Goal: Find specific page/section: Find specific page/section

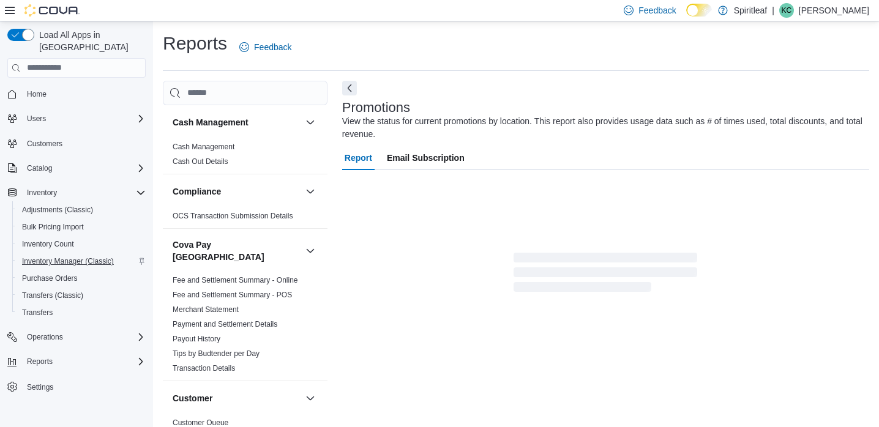
click at [69, 257] on span "Inventory Manager (Classic)" at bounding box center [68, 262] width 92 height 10
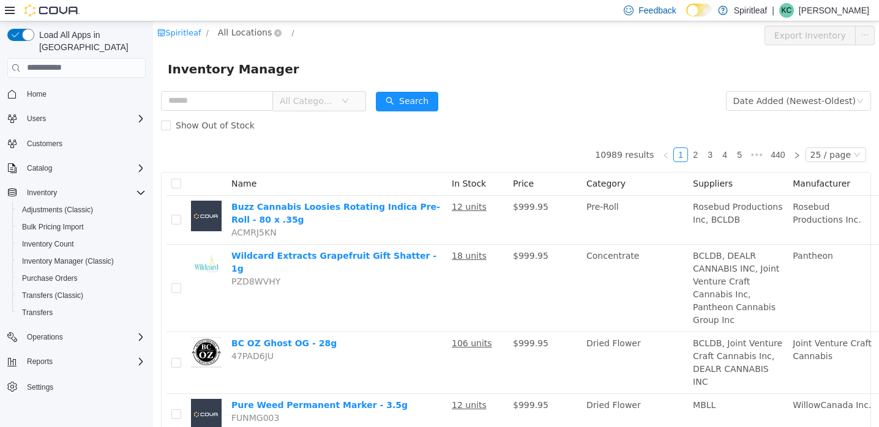
click at [257, 32] on span "All Locations" at bounding box center [245, 31] width 54 height 13
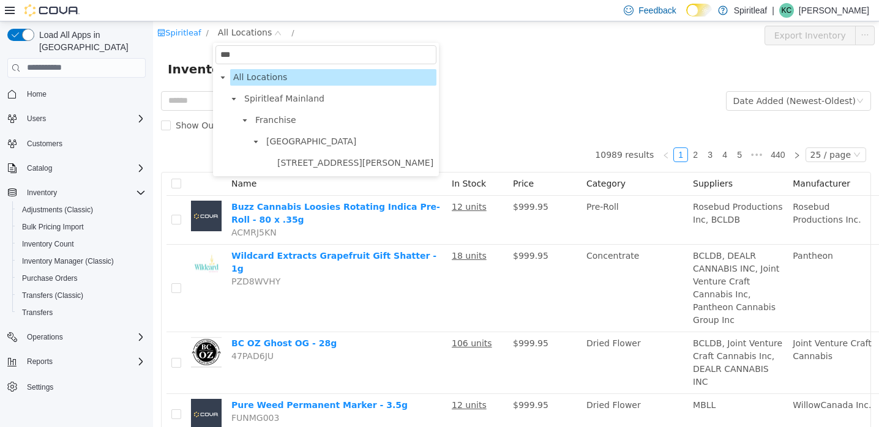
type input "***"
drag, startPoint x: 282, startPoint y: 108, endPoint x: 336, endPoint y: 163, distance: 76.6
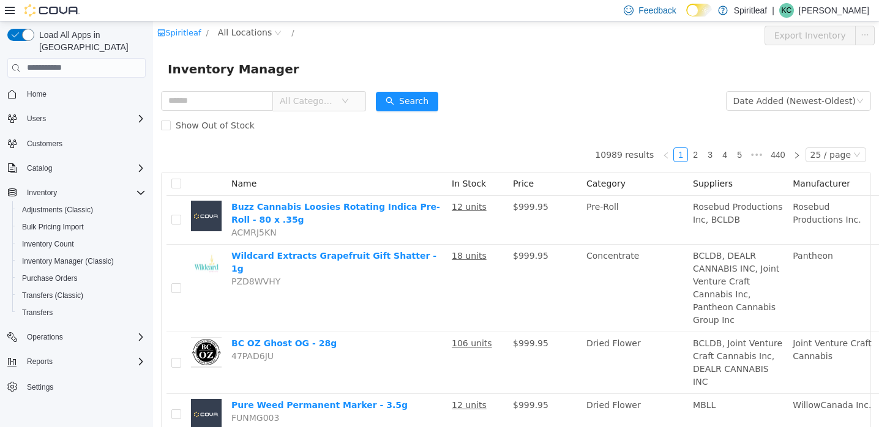
click at [336, 102] on span "All Categories" at bounding box center [308, 100] width 56 height 12
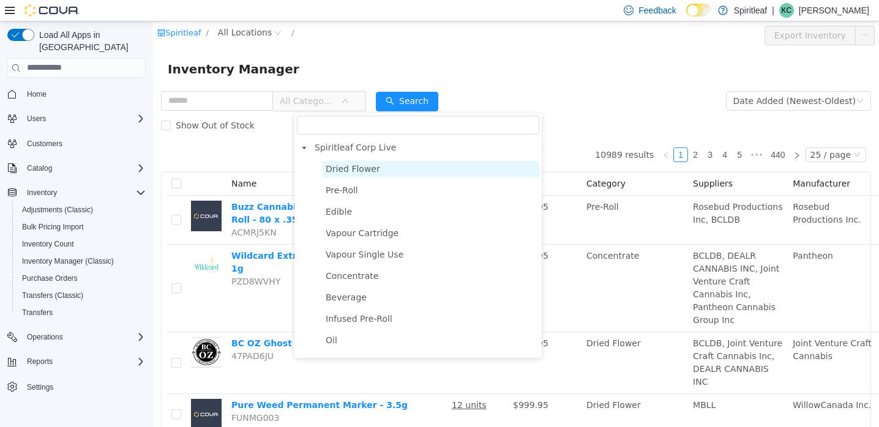
click at [346, 167] on span "Dried Flower" at bounding box center [353, 168] width 54 height 10
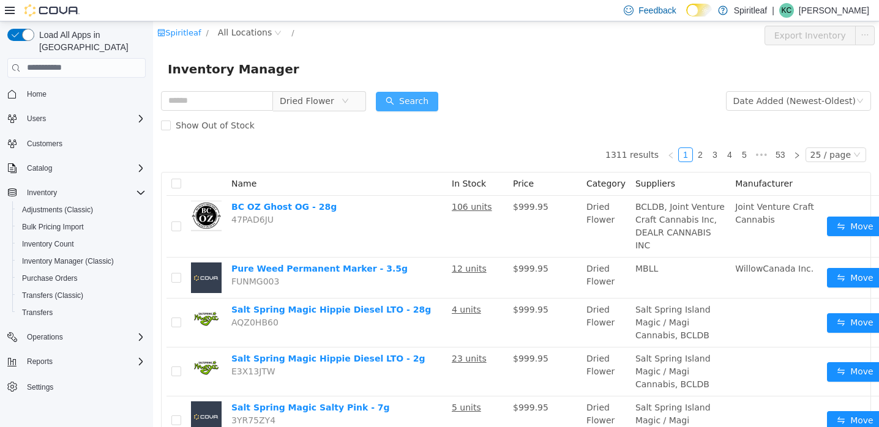
click at [433, 99] on button "Search" at bounding box center [407, 101] width 62 height 20
click at [260, 28] on span "All Locations" at bounding box center [245, 31] width 54 height 13
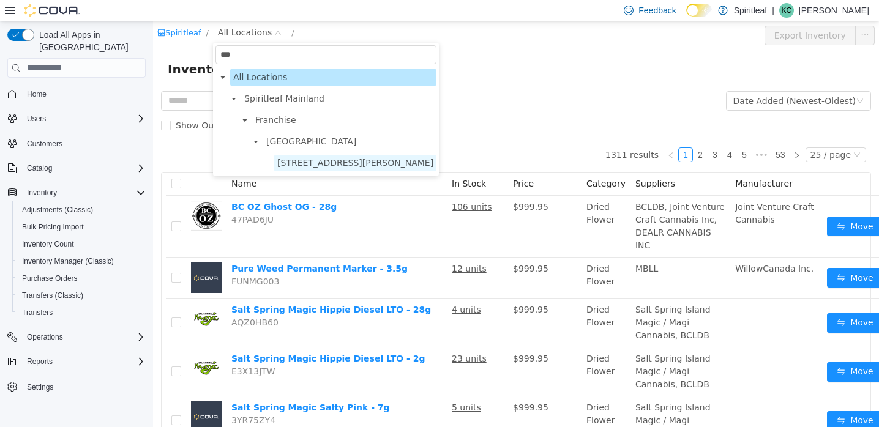
type input "***"
click at [324, 166] on span "[STREET_ADDRESS][PERSON_NAME]" at bounding box center [355, 162] width 156 height 10
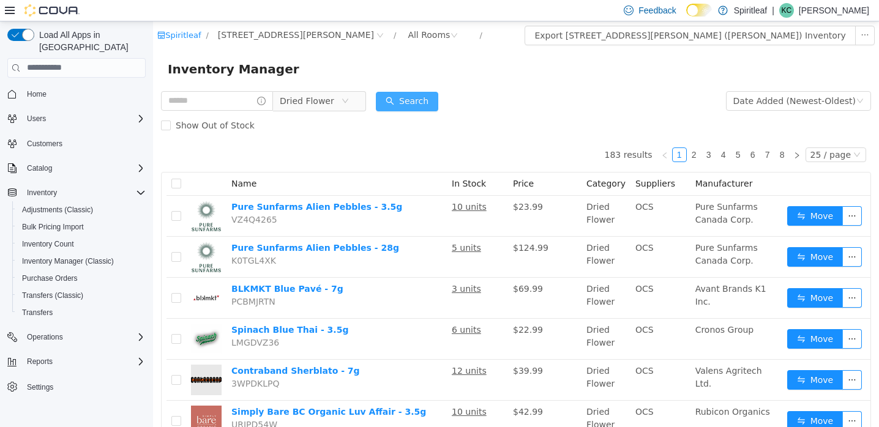
click at [433, 93] on button "Search" at bounding box center [407, 101] width 62 height 20
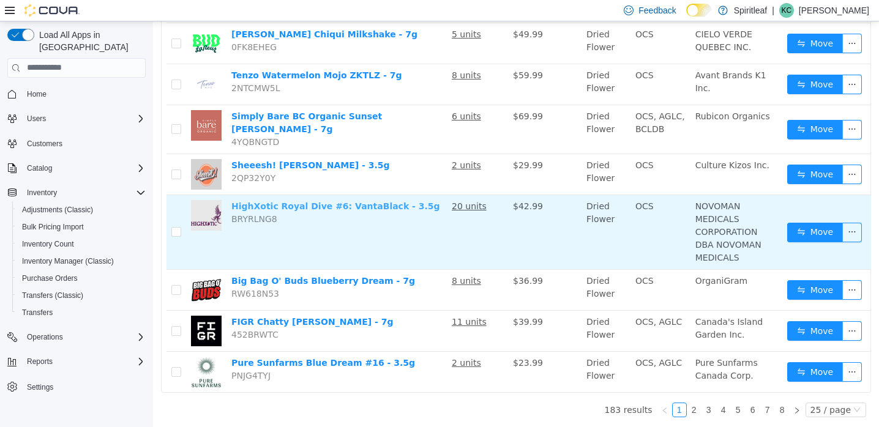
scroll to position [980, 0]
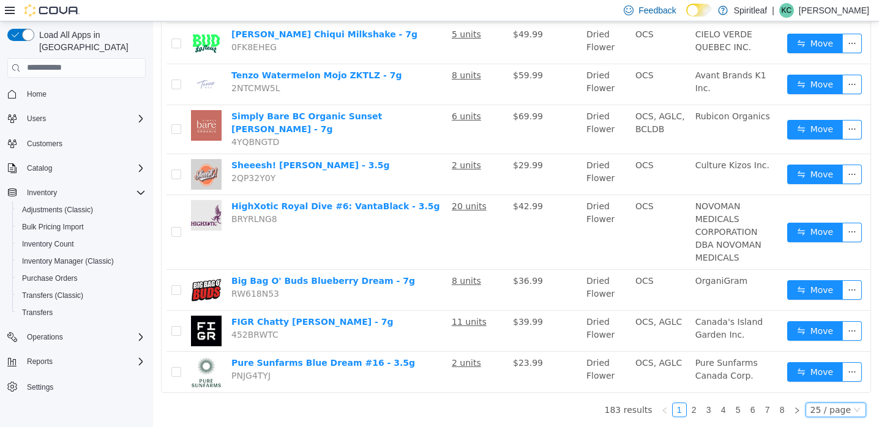
click at [830, 404] on div "25 / page" at bounding box center [831, 409] width 40 height 13
click at [836, 394] on li "50 / page" at bounding box center [838, 404] width 59 height 20
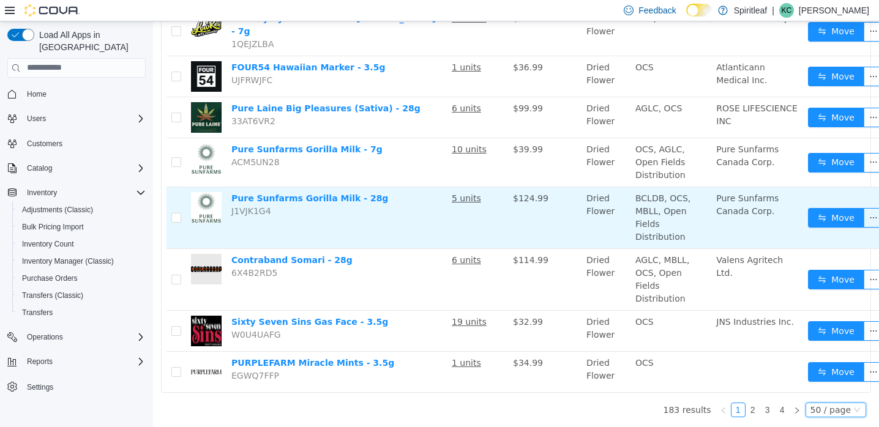
scroll to position [2308, 0]
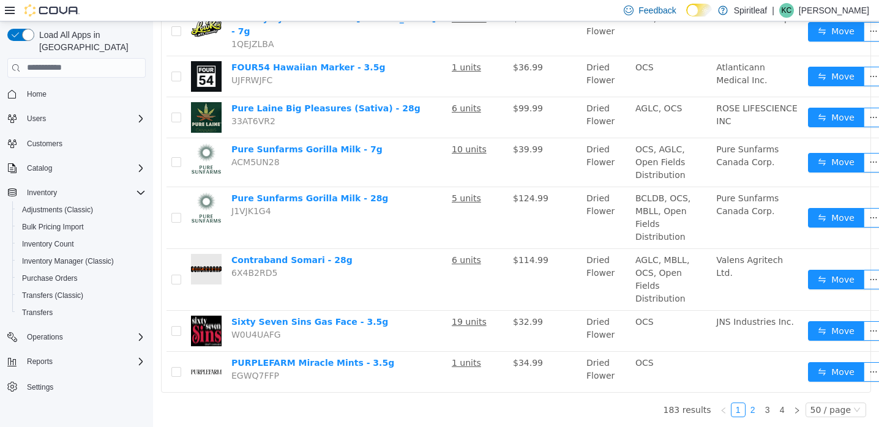
click at [757, 411] on link "2" at bounding box center [752, 409] width 13 height 13
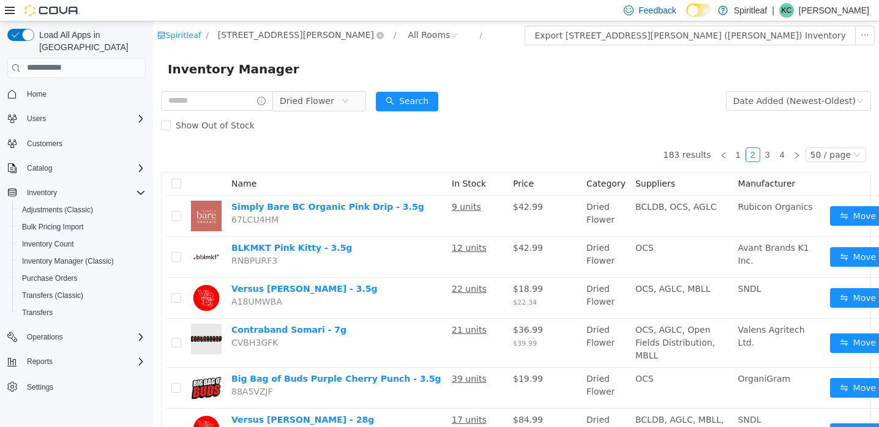
click at [329, 31] on span "[STREET_ADDRESS][PERSON_NAME]" at bounding box center [296, 34] width 156 height 13
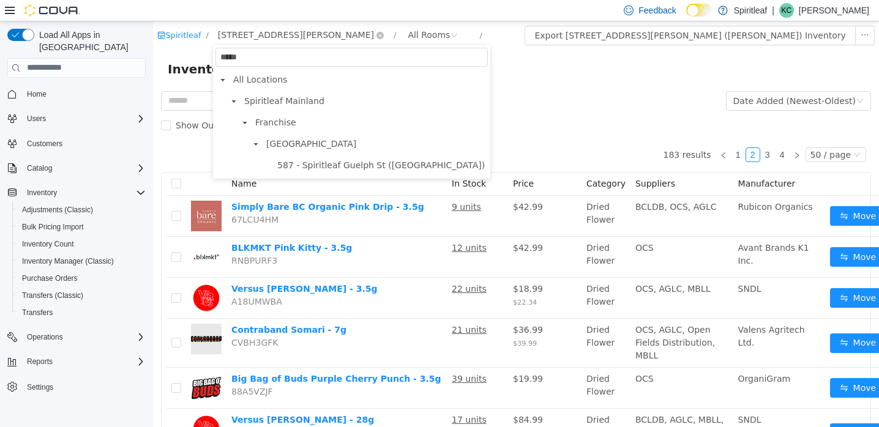
type input "*****"
drag, startPoint x: 329, startPoint y: 31, endPoint x: 381, endPoint y: 167, distance: 146.3
click at [381, 167] on span "587 - Spiritleaf Guelph St ([GEOGRAPHIC_DATA])" at bounding box center [381, 165] width 208 height 10
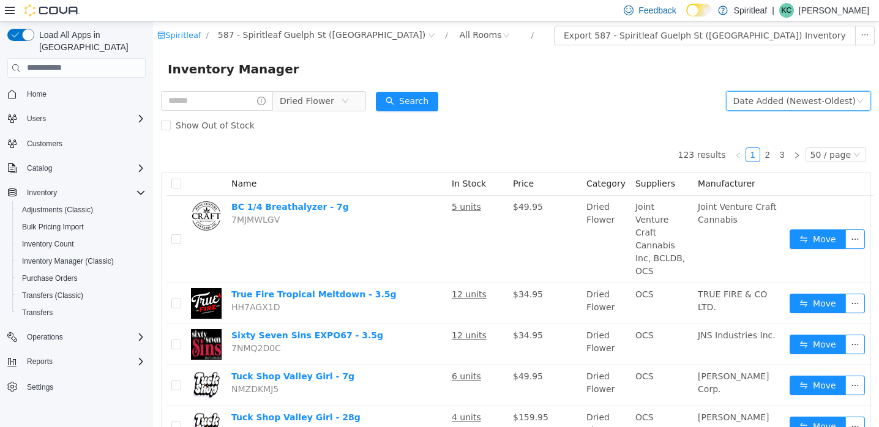
click at [760, 103] on div "Date Added (Newest-Oldest)" at bounding box center [794, 100] width 122 height 18
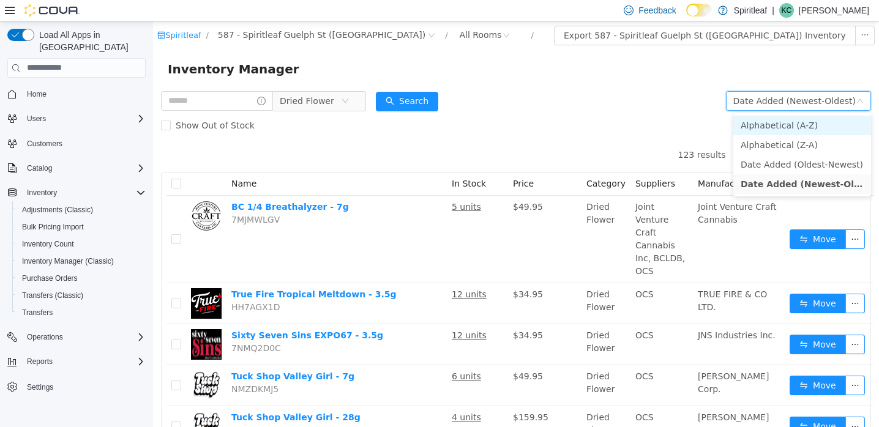
click at [761, 126] on li "Alphabetical (A-Z)" at bounding box center [802, 125] width 138 height 20
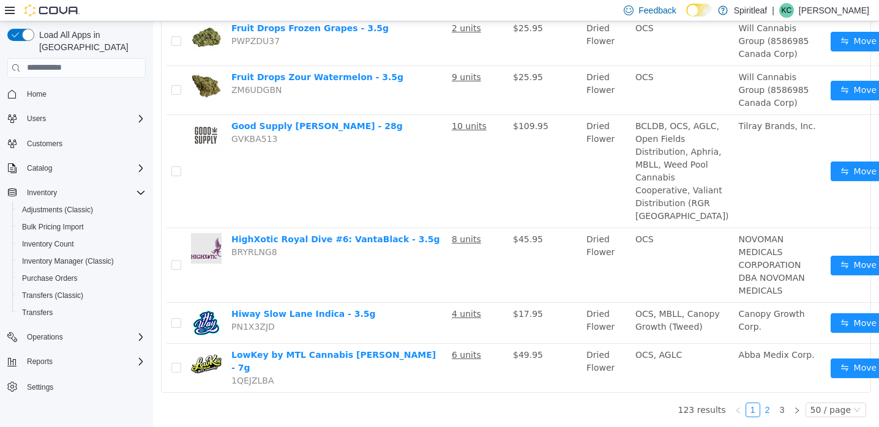
click at [774, 407] on link "2" at bounding box center [767, 409] width 13 height 13
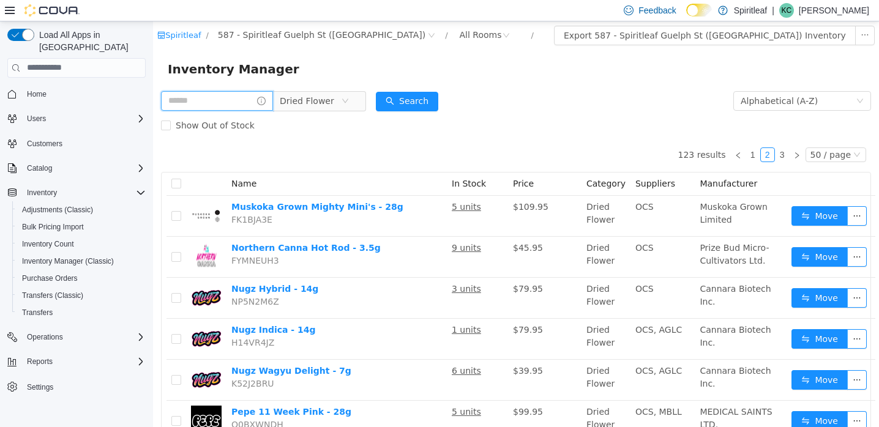
click at [224, 108] on input "text" at bounding box center [217, 101] width 112 height 20
type input "******"
click at [428, 32] on icon "icon: close-circle" at bounding box center [431, 34] width 7 height 7
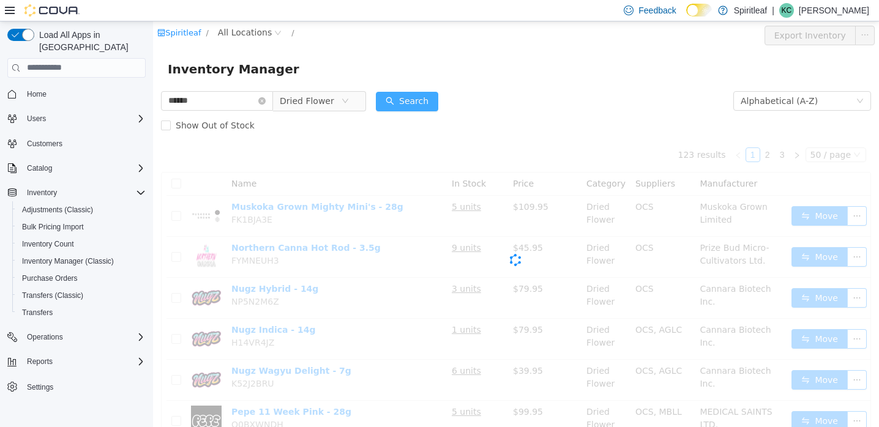
click at [430, 99] on button "Search" at bounding box center [407, 101] width 62 height 20
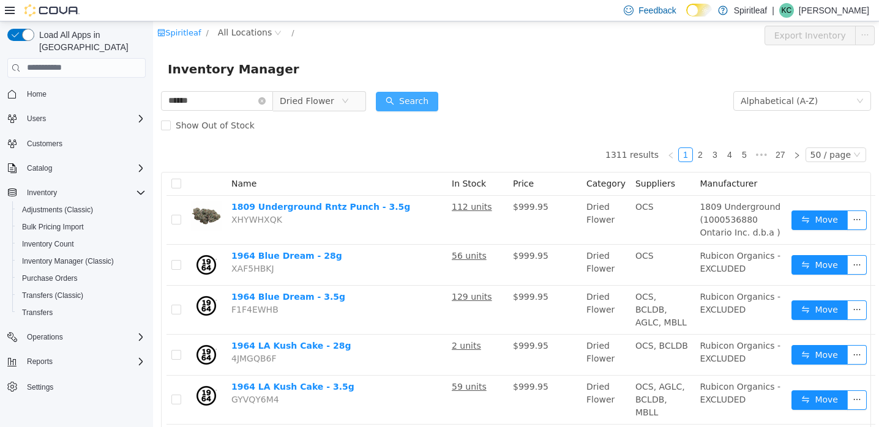
click at [435, 97] on button "Search" at bounding box center [407, 101] width 62 height 20
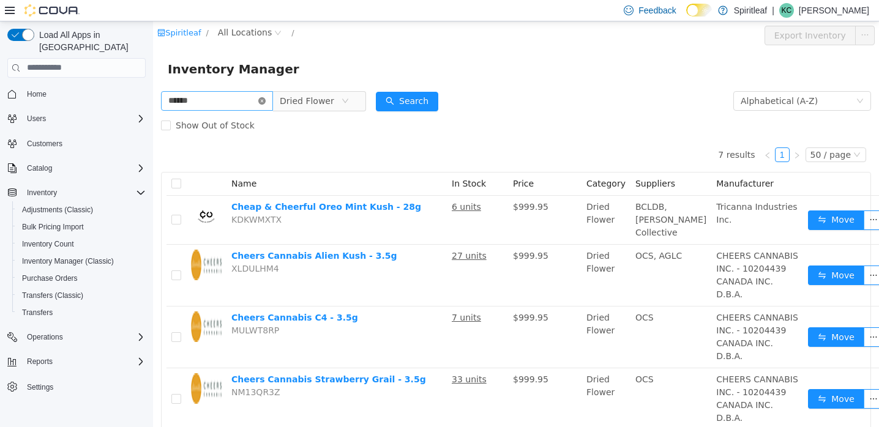
click at [266, 98] on icon "icon: close-circle" at bounding box center [261, 100] width 7 height 7
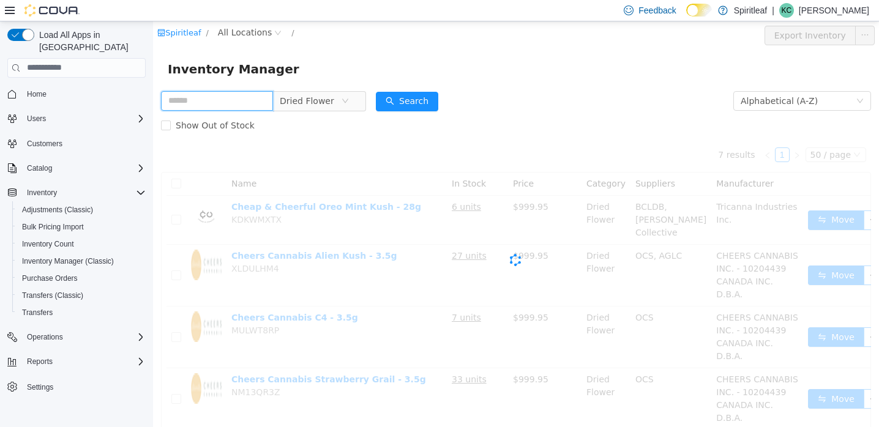
click at [233, 97] on input "text" at bounding box center [217, 101] width 112 height 20
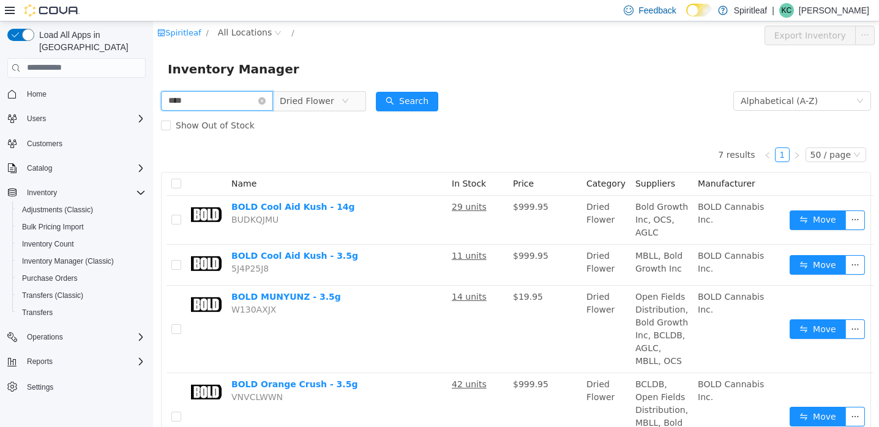
drag, startPoint x: 209, startPoint y: 100, endPoint x: 163, endPoint y: 101, distance: 45.3
click at [163, 101] on input "****" at bounding box center [217, 101] width 112 height 20
type input "**********"
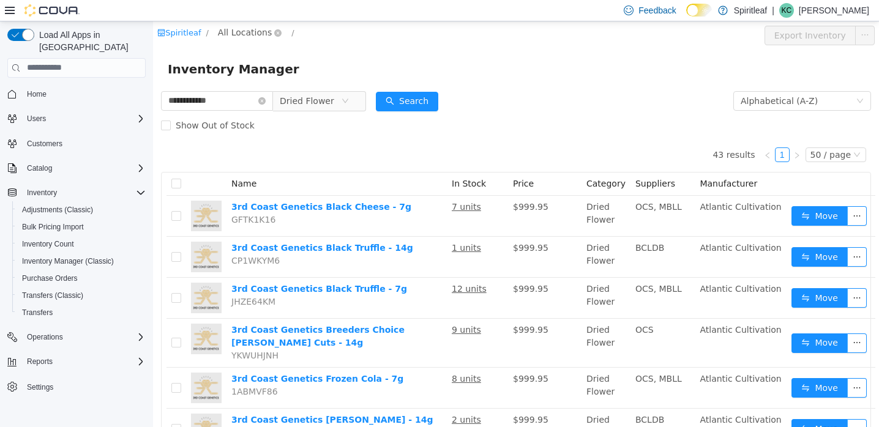
click at [231, 35] on span "All Locations" at bounding box center [245, 31] width 54 height 13
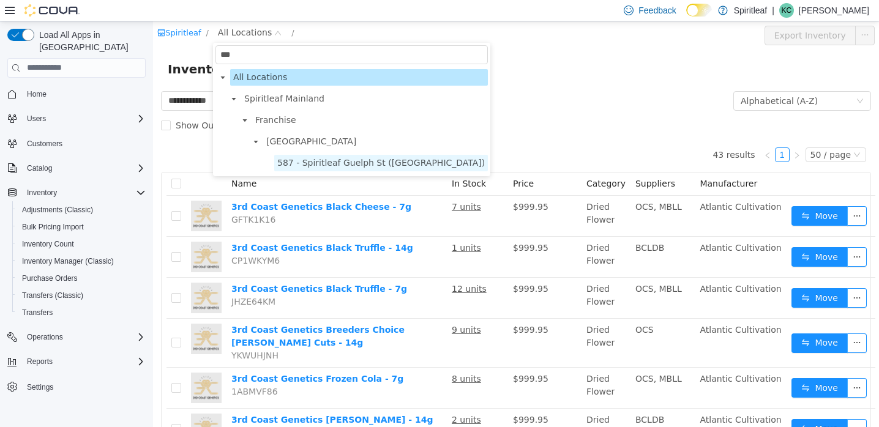
type input "***"
click at [416, 160] on span "587 - Spiritleaf Guelph St ([GEOGRAPHIC_DATA])" at bounding box center [381, 162] width 208 height 10
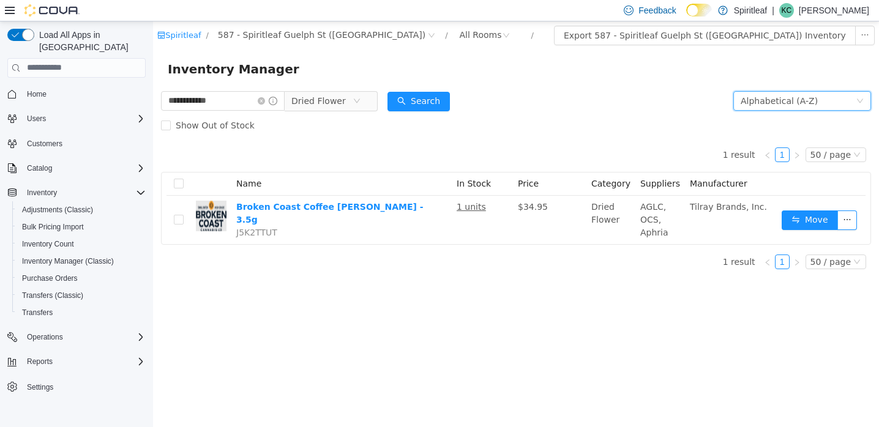
click at [787, 100] on div "Alphabetical (A-Z)" at bounding box center [779, 100] width 77 height 18
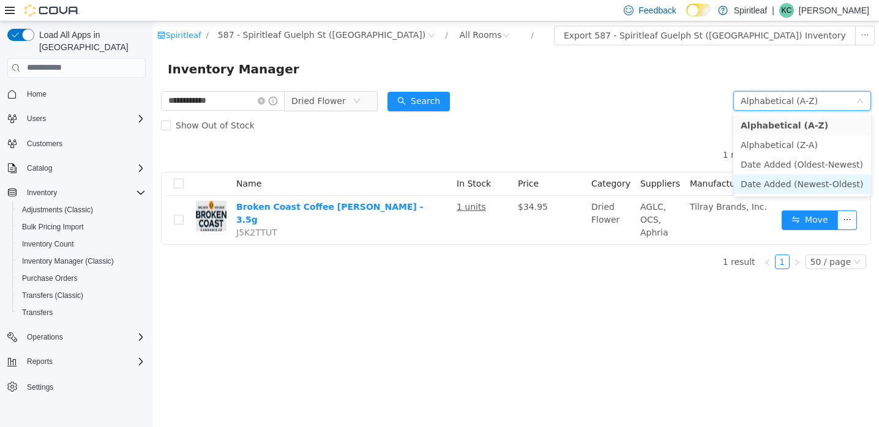
click at [782, 182] on li "Date Added (Newest-Oldest)" at bounding box center [802, 184] width 138 height 20
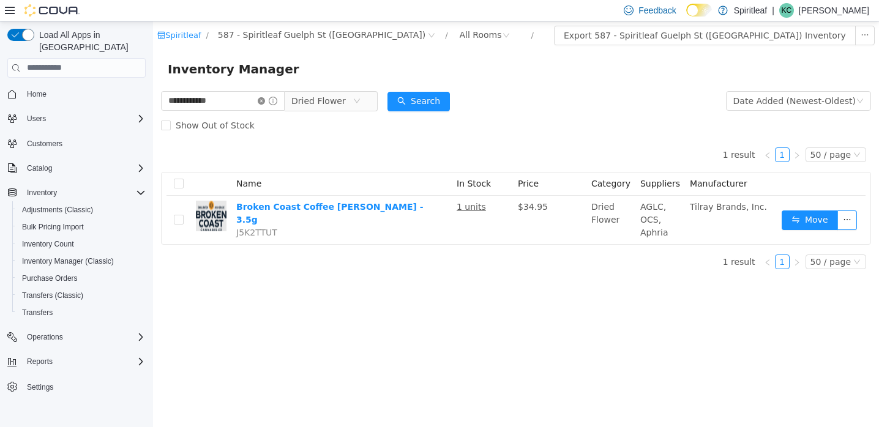
click at [265, 101] on icon "icon: close-circle" at bounding box center [261, 100] width 7 height 7
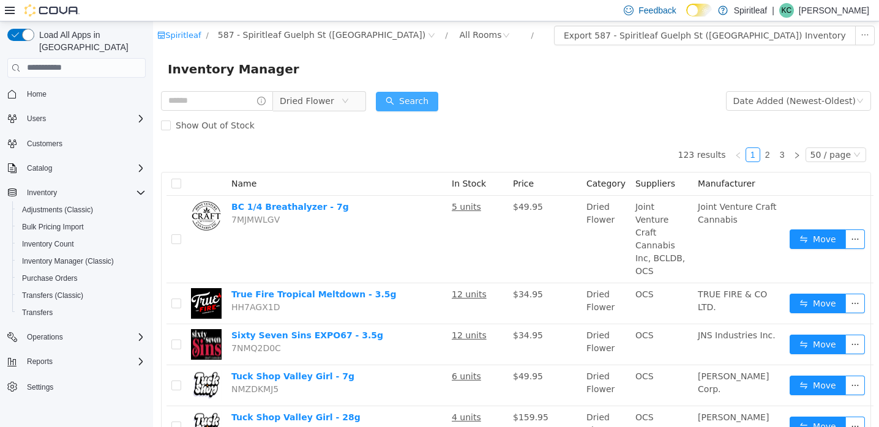
click at [435, 99] on button "Search" at bounding box center [407, 101] width 62 height 20
click at [324, 100] on span "Dried Flower" at bounding box center [307, 100] width 54 height 18
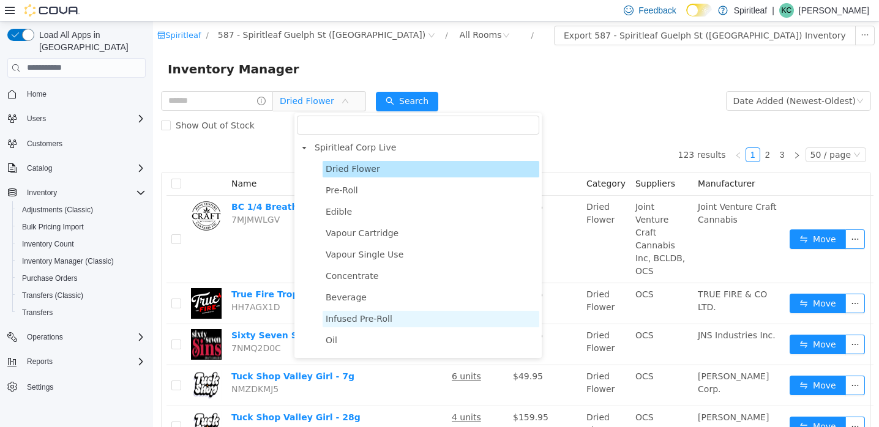
click at [336, 318] on span "Infused Pre-Roll" at bounding box center [359, 318] width 67 height 10
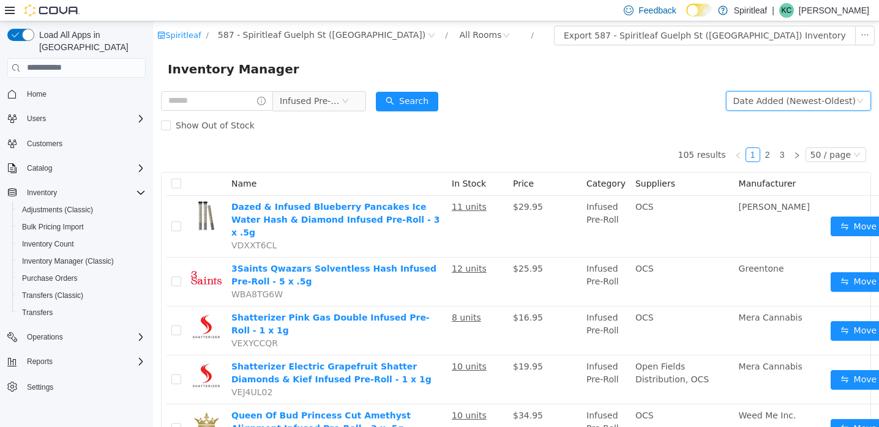
click at [771, 95] on div "Date Added (Newest-Oldest)" at bounding box center [794, 100] width 122 height 18
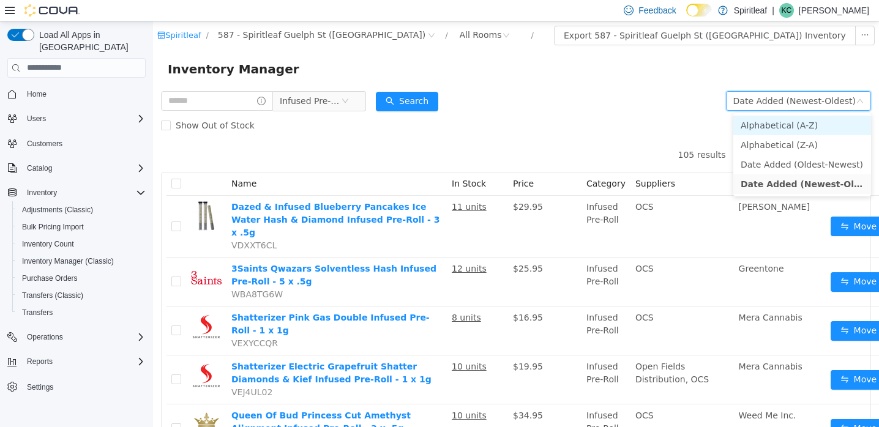
click at [767, 121] on li "Alphabetical (A-Z)" at bounding box center [802, 125] width 138 height 20
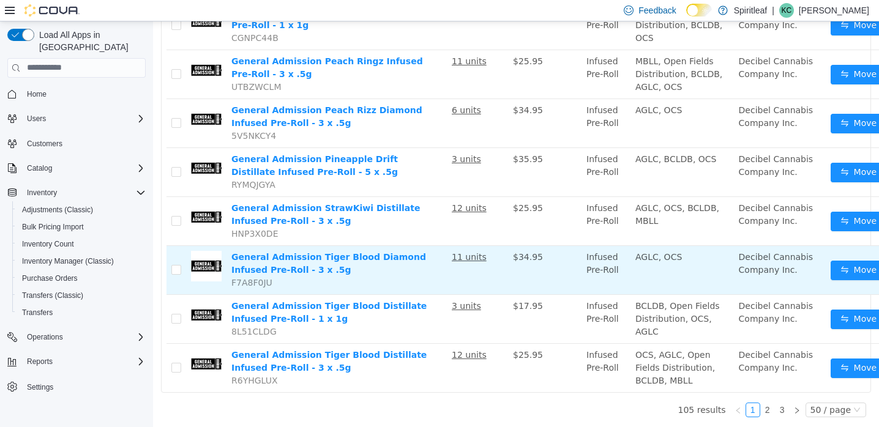
scroll to position [3206, 0]
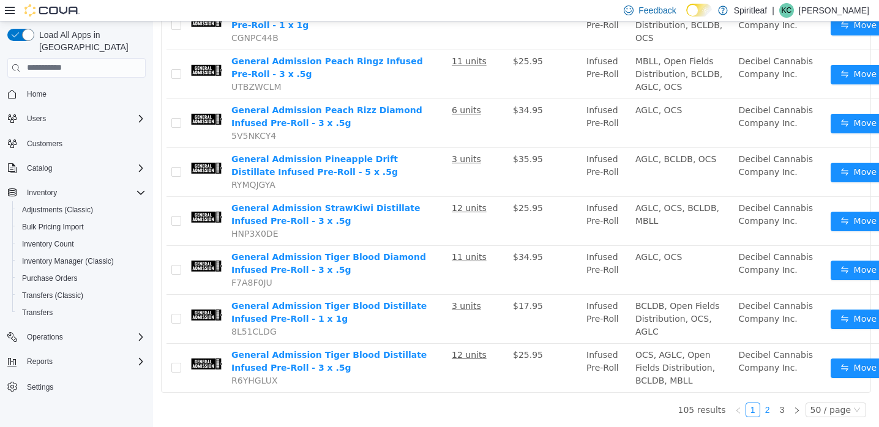
click at [770, 407] on link "2" at bounding box center [767, 409] width 13 height 13
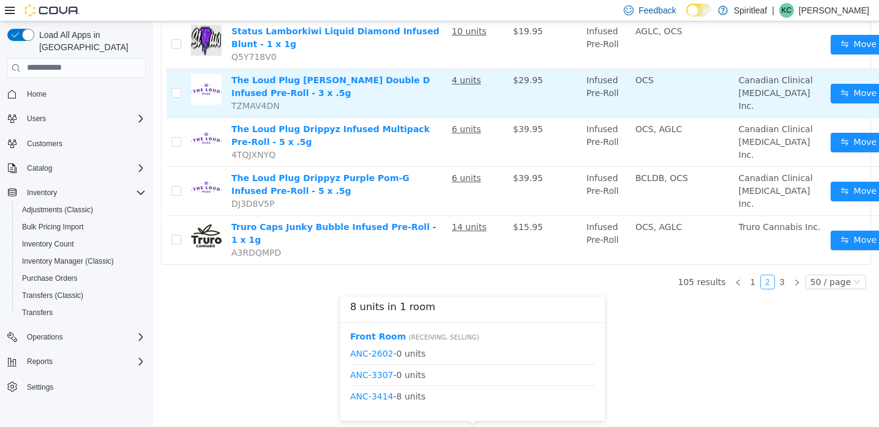
scroll to position [2872, 0]
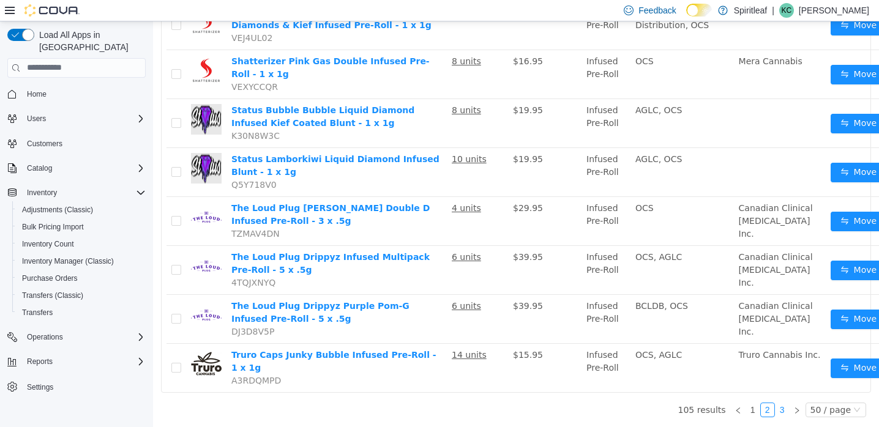
click at [787, 409] on link "3" at bounding box center [782, 409] width 13 height 13
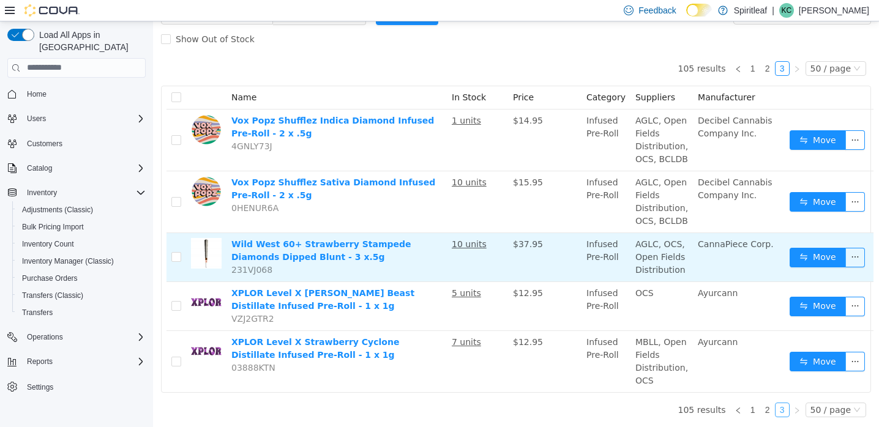
scroll to position [113, 0]
